Goal: Book appointment/travel/reservation

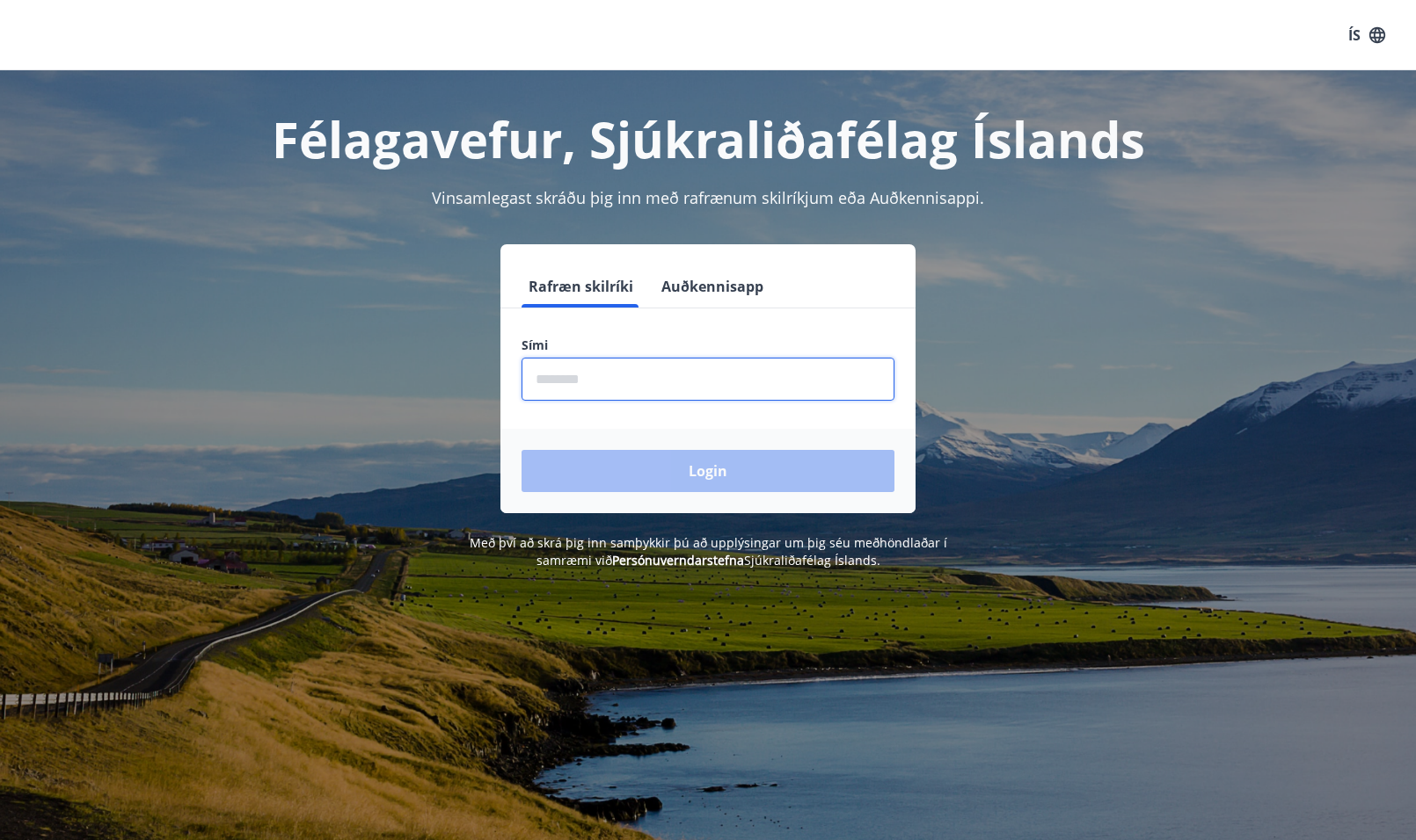
click at [674, 379] on input "phone" at bounding box center [708, 380] width 373 height 43
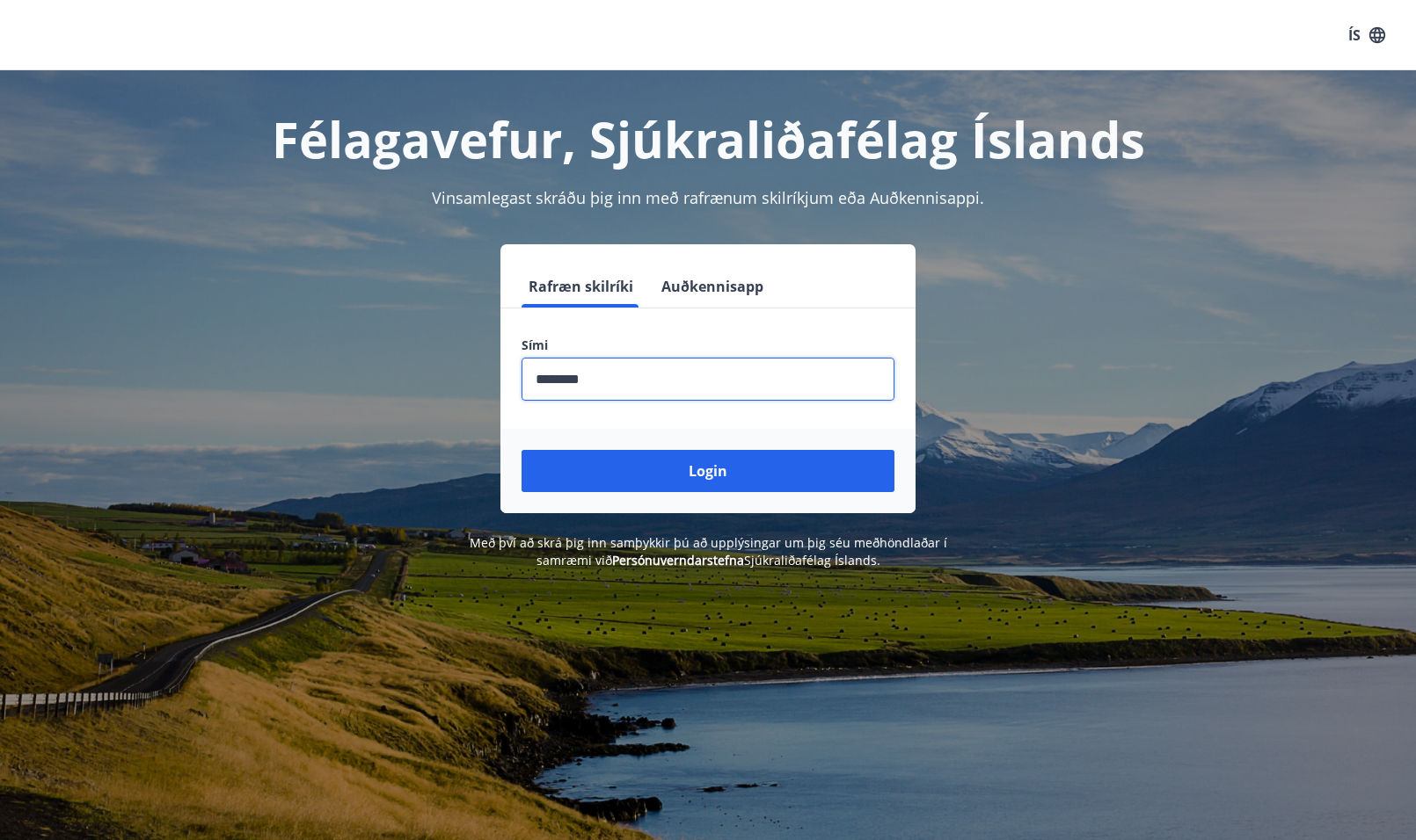
type input "********"
click at [522, 450] on button "Login" at bounding box center [708, 470] width 373 height 42
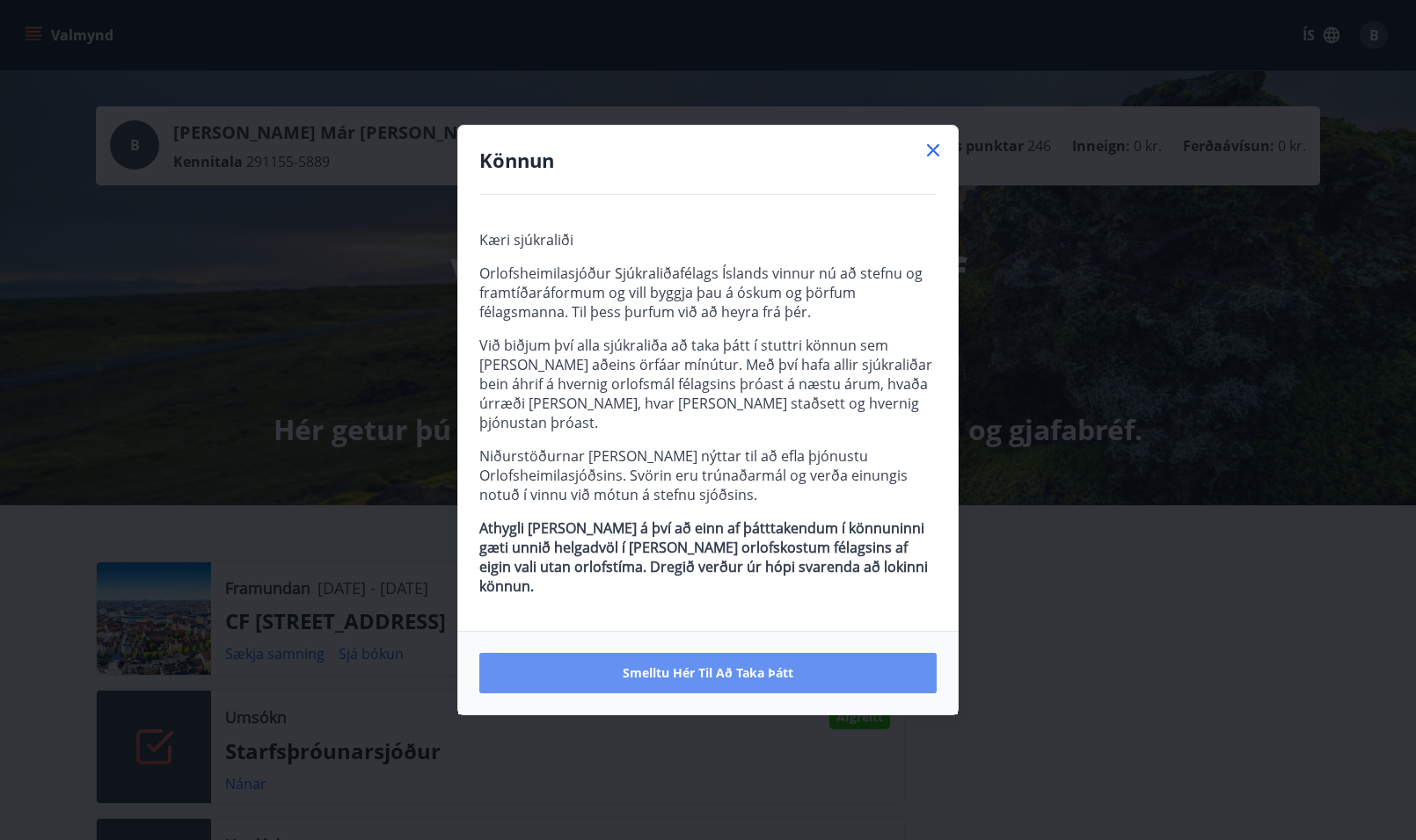
click at [781, 653] on button "Smelltu hér til að taka þátt" at bounding box center [708, 673] width 458 height 40
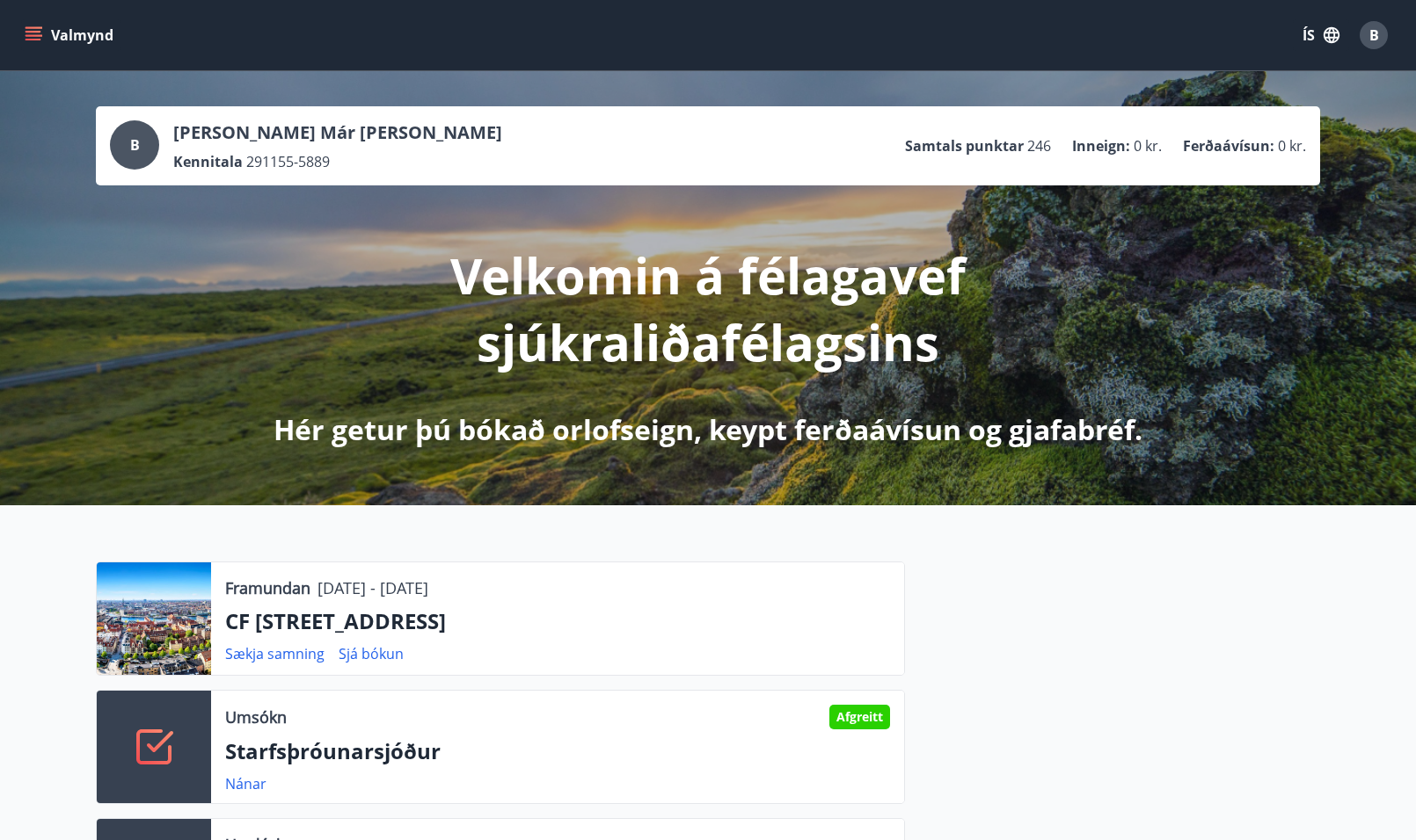
click at [37, 36] on icon "menu" at bounding box center [35, 35] width 20 height 2
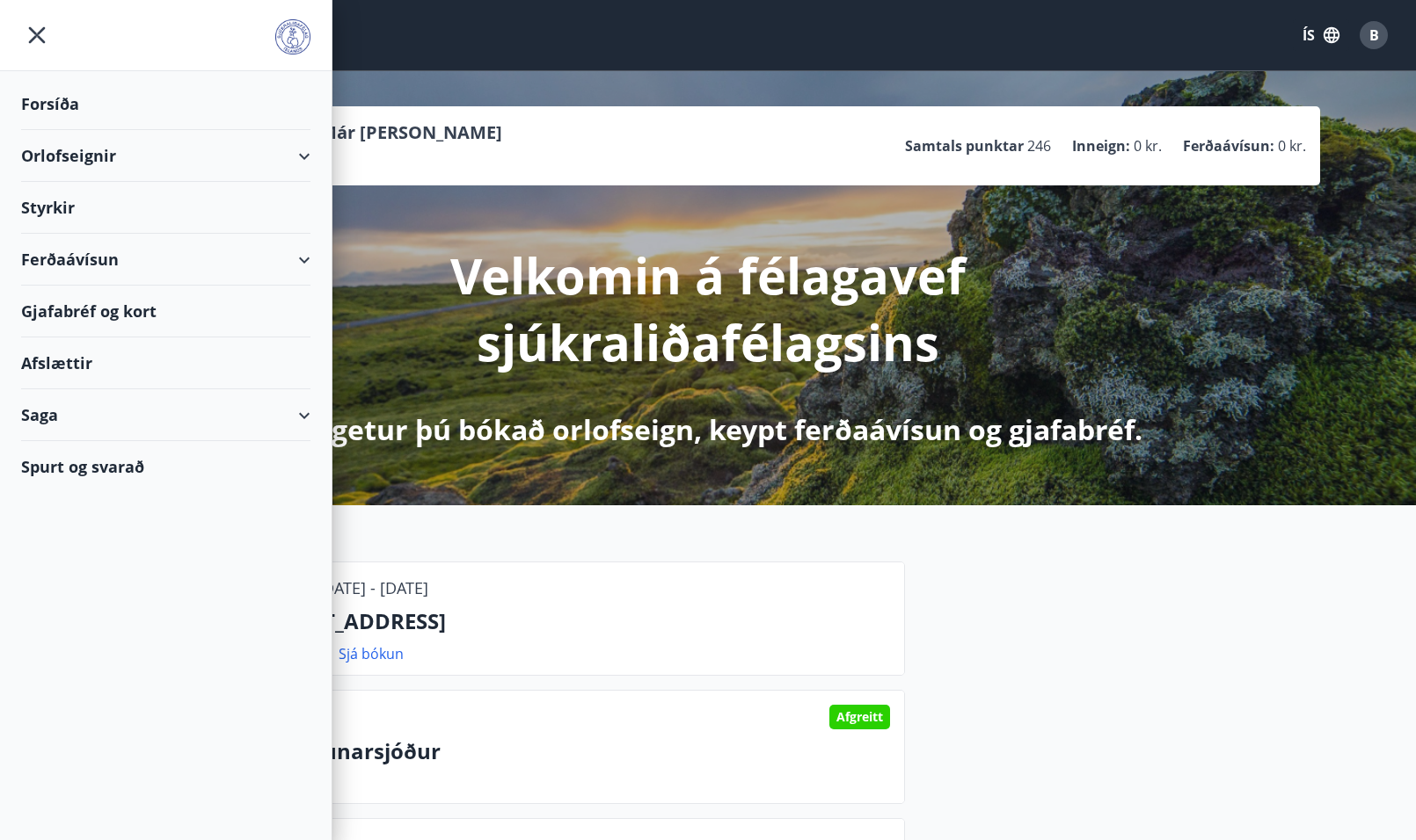
click at [44, 147] on div "Orlofseignir" at bounding box center [165, 155] width 289 height 52
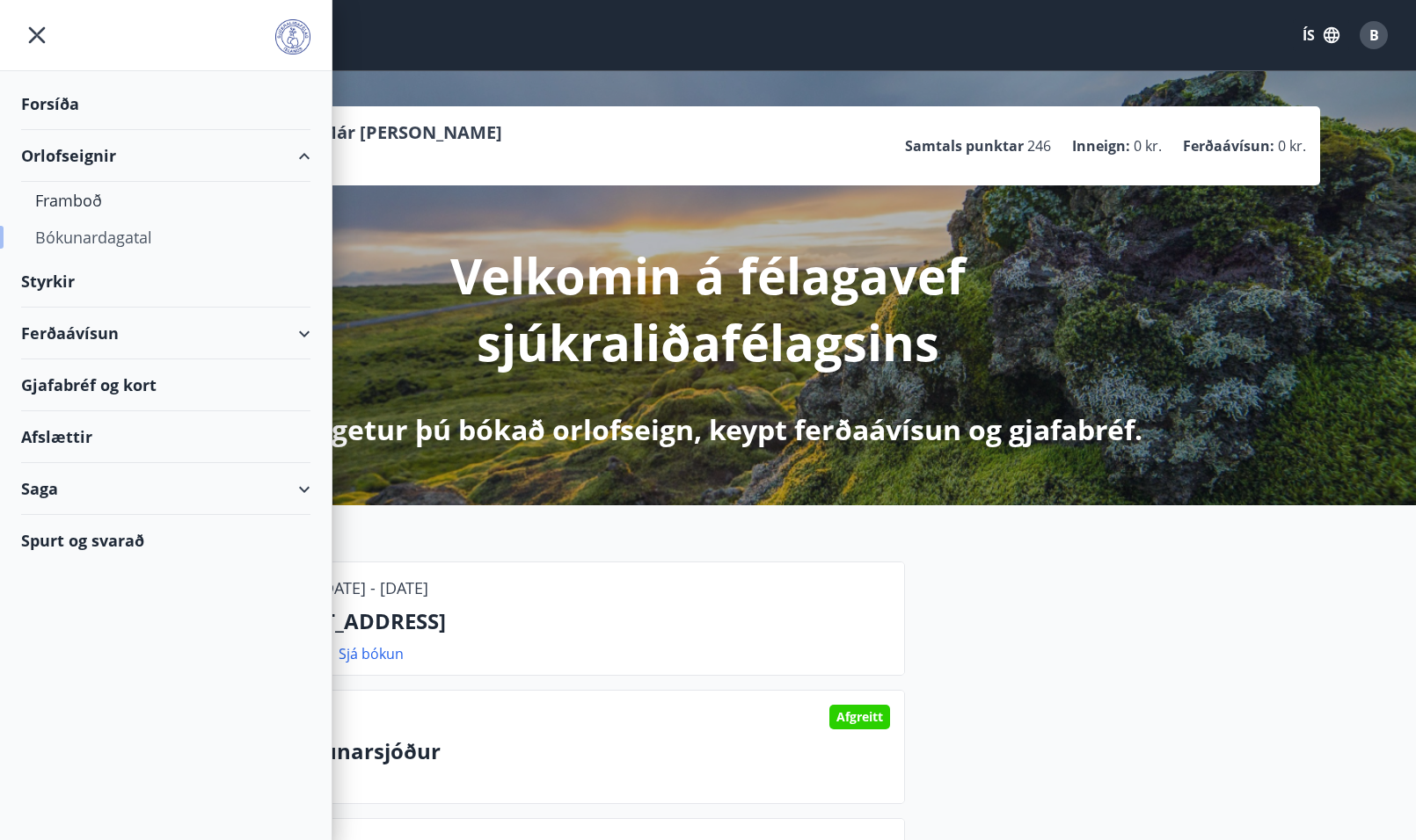
click at [62, 232] on div "Bókunardagatal" at bounding box center [165, 237] width 261 height 37
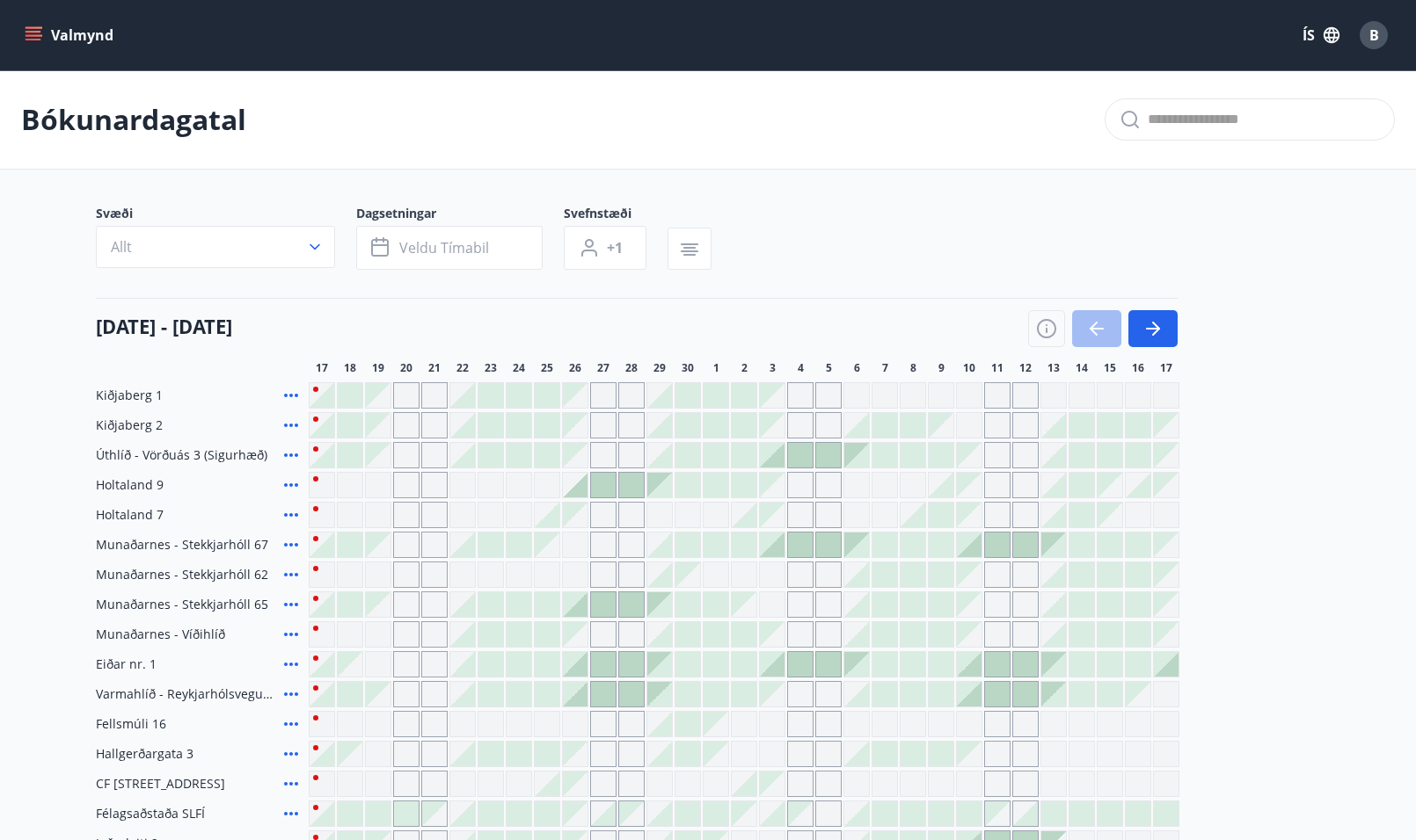
click at [383, 461] on div "Gráir dagar eru ekki bókanlegir" at bounding box center [378, 454] width 25 height 25
click at [462, 462] on div at bounding box center [462, 454] width 25 height 25
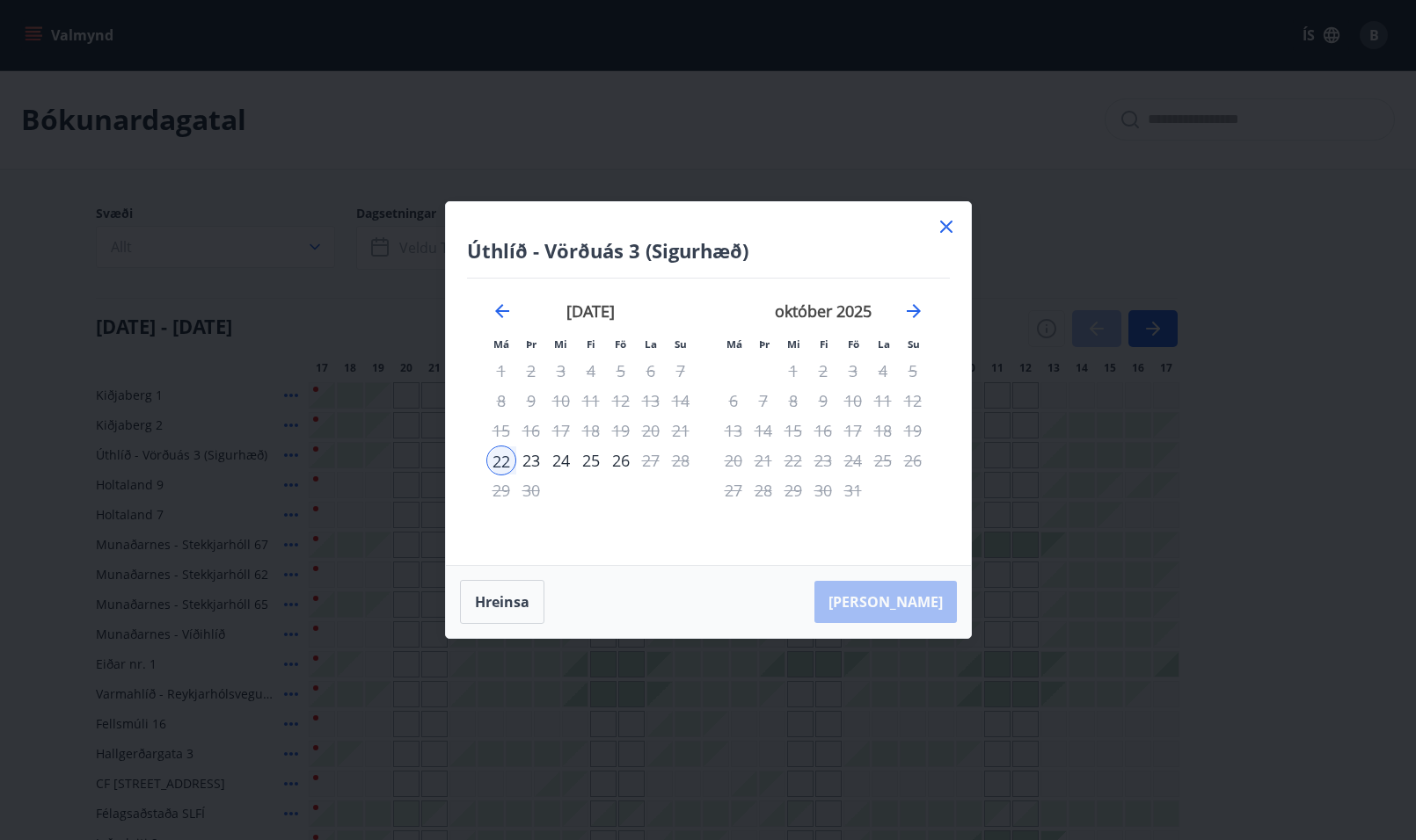
click at [945, 226] on icon at bounding box center [946, 226] width 13 height 13
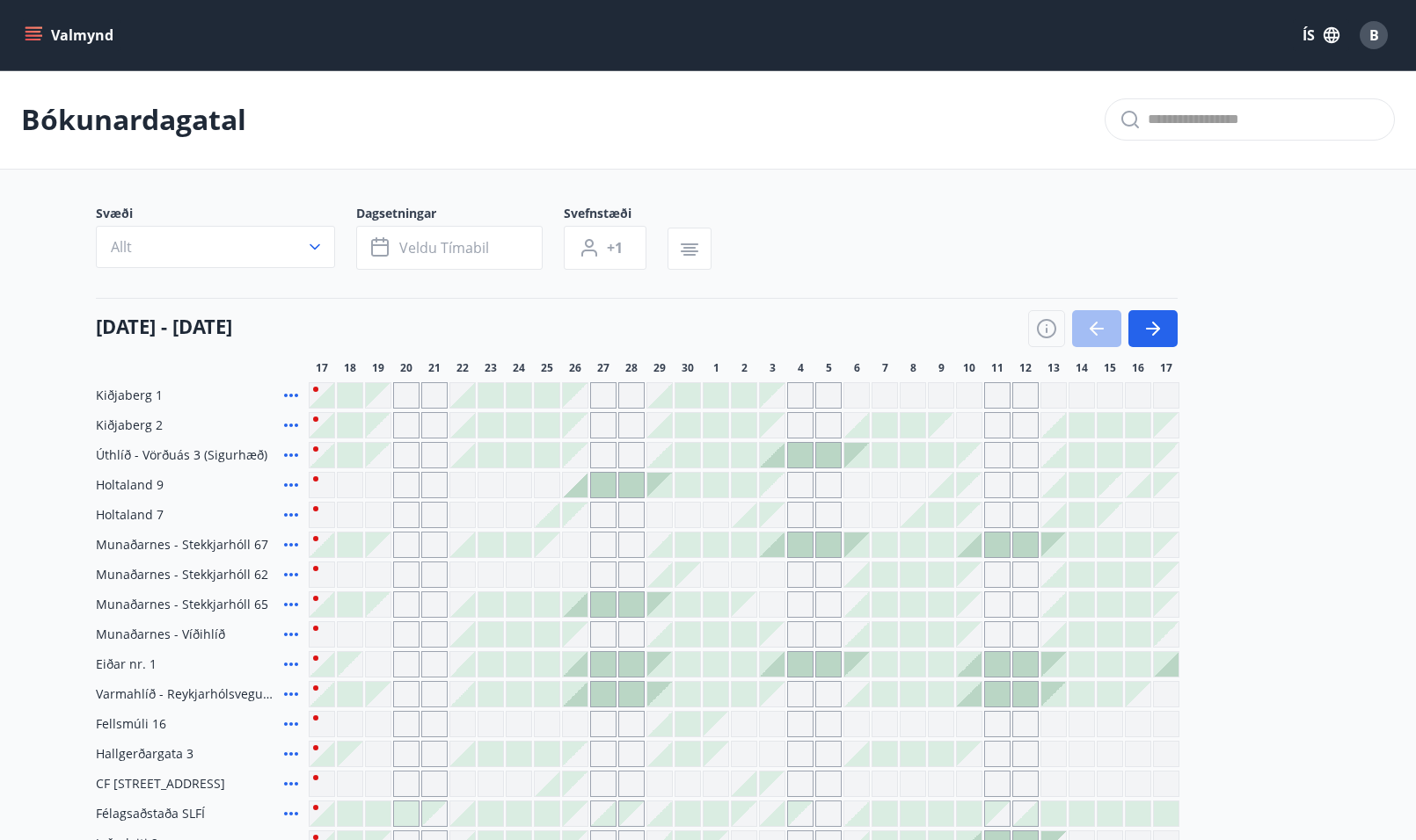
click at [770, 462] on div at bounding box center [771, 454] width 25 height 25
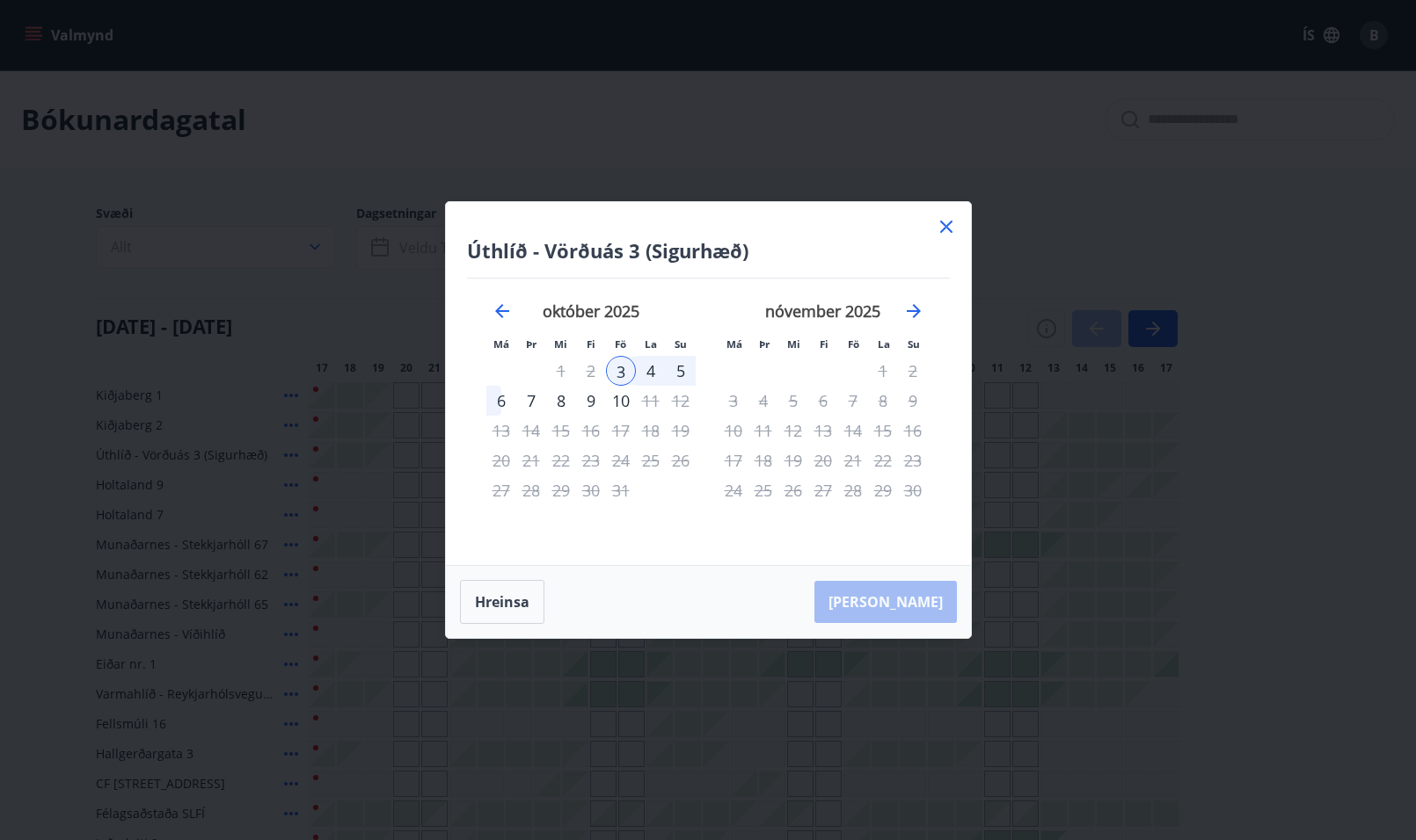
click at [946, 227] on icon at bounding box center [946, 227] width 3 height 3
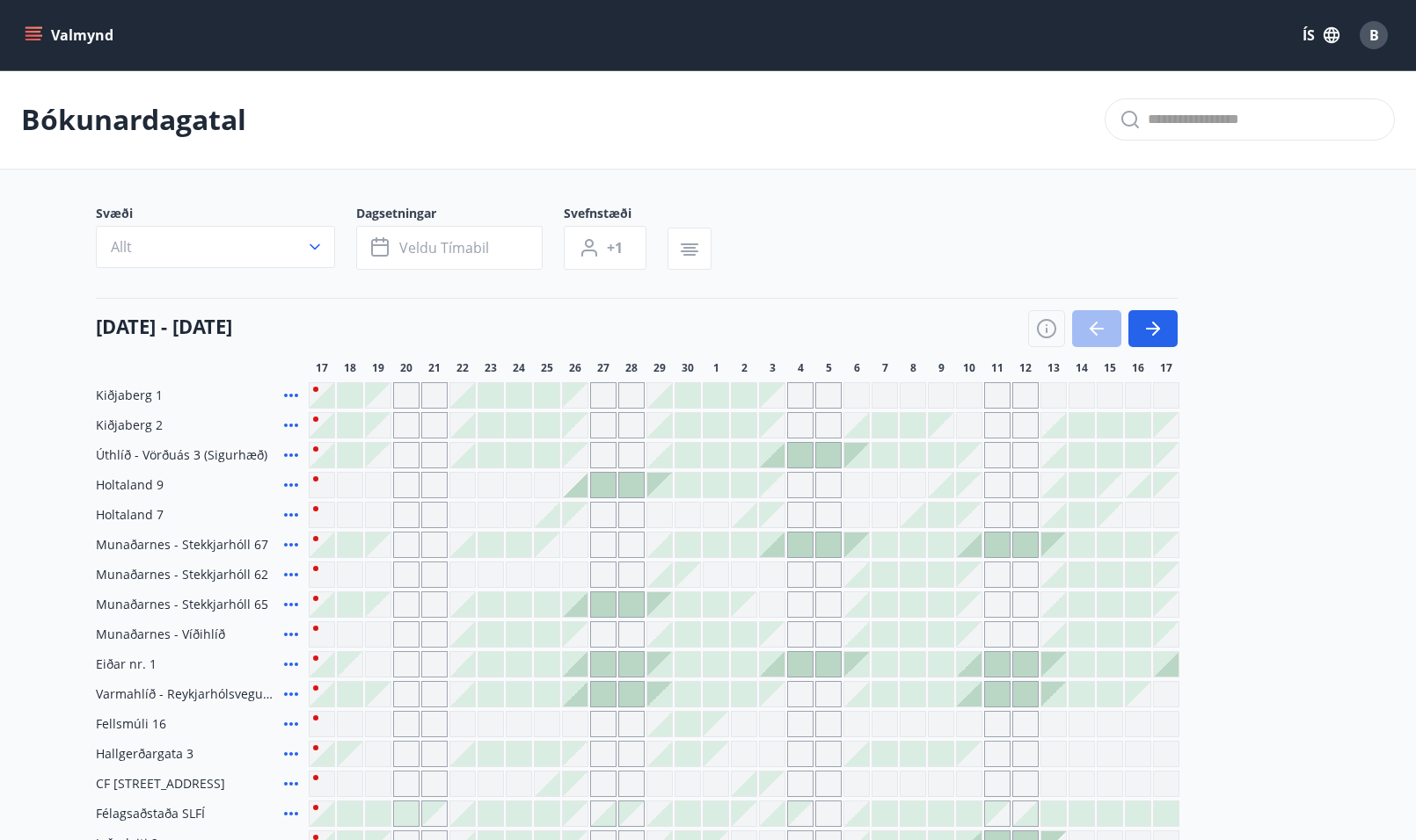
click at [1375, 37] on span "B" at bounding box center [1374, 35] width 10 height 20
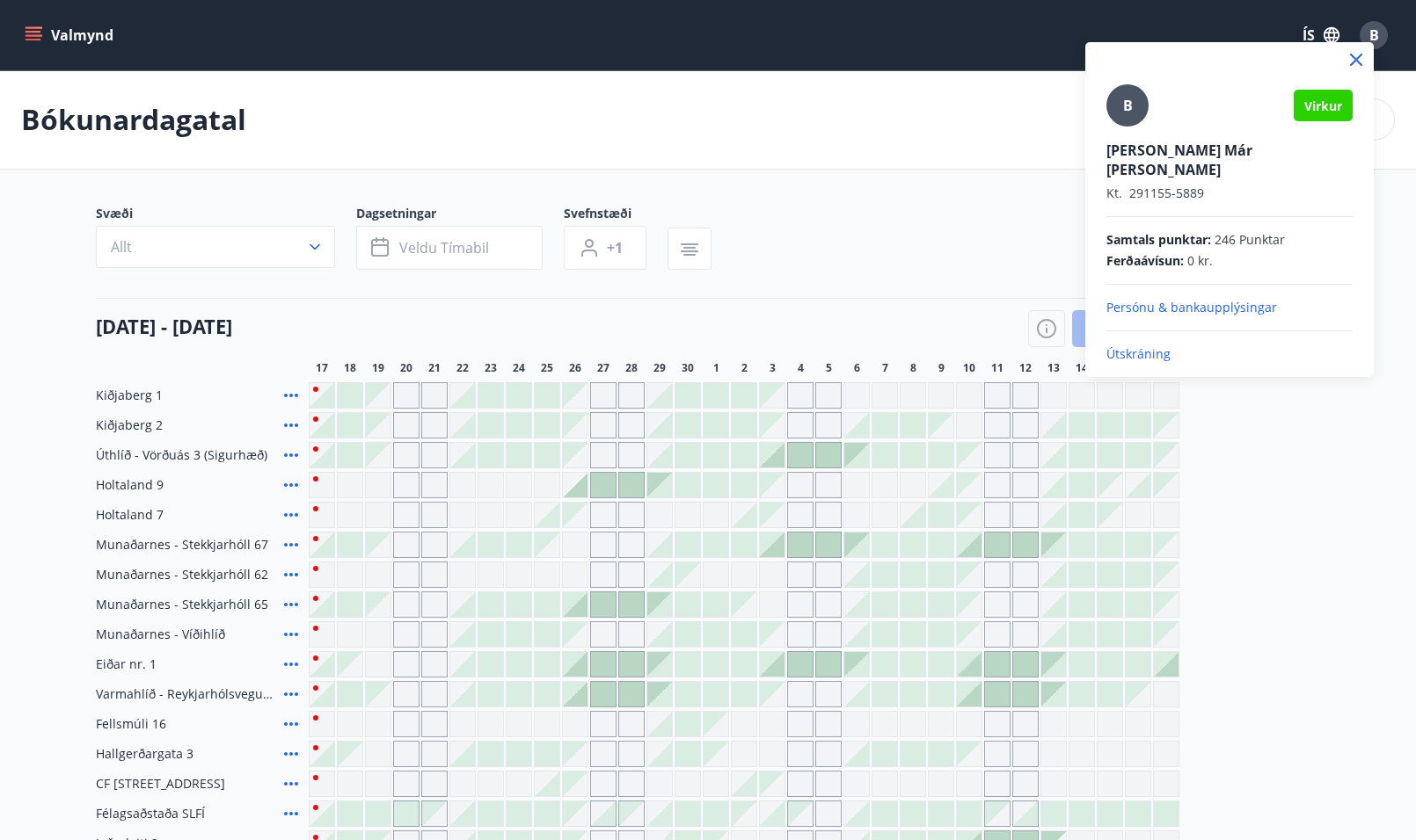
click at [1158, 345] on p "Útskráning" at bounding box center [1229, 354] width 246 height 18
